Goal: Navigation & Orientation: Go to known website

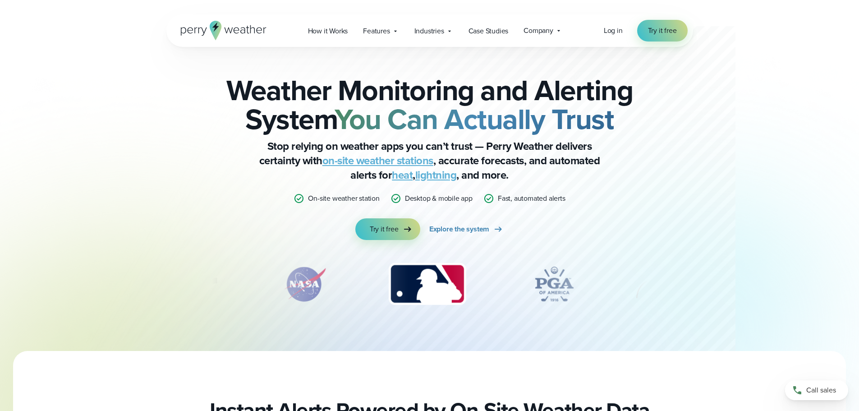
drag, startPoint x: 232, startPoint y: 27, endPoint x: 161, endPoint y: 67, distance: 81.1
click at [160, 67] on div at bounding box center [410, 175] width 649 height 351
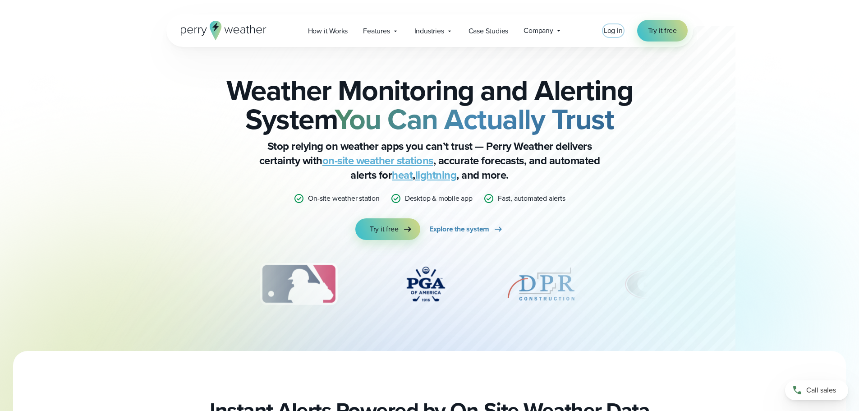
click at [608, 34] on span "Log in" at bounding box center [613, 30] width 19 height 10
